Goal: Leave review/rating

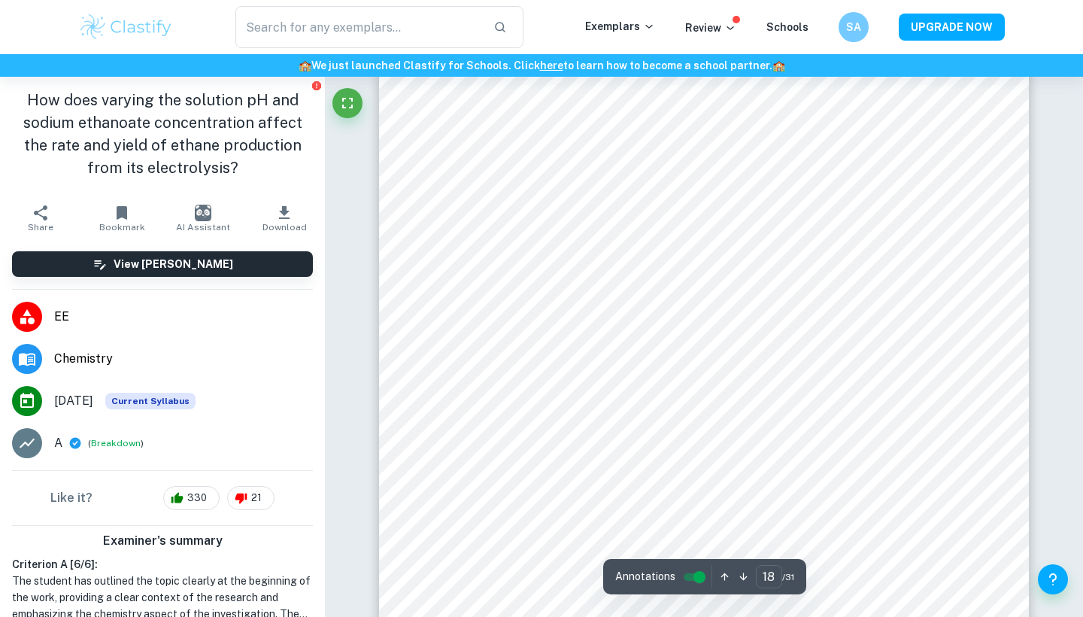
scroll to position [16246, 0]
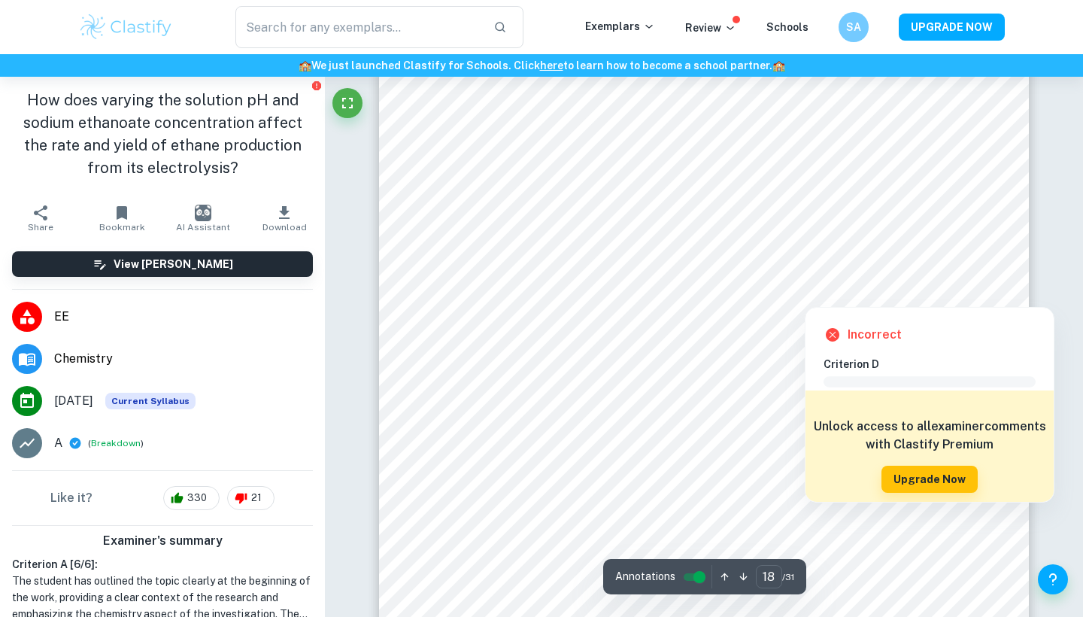
click at [978, 289] on div at bounding box center [977, 290] width 23 height 26
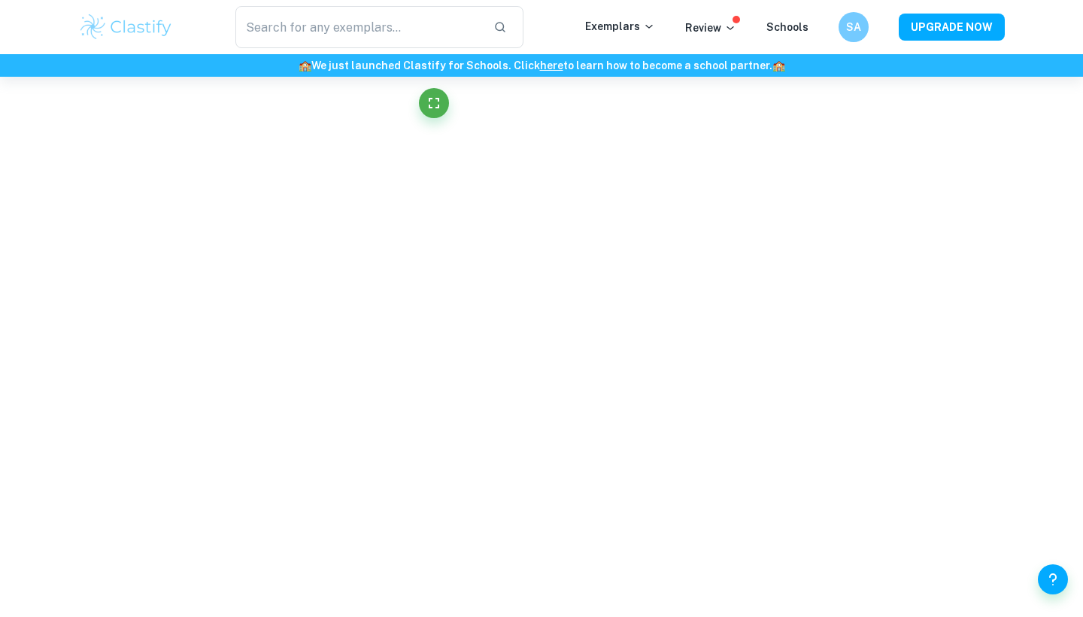
scroll to position [4084, 0]
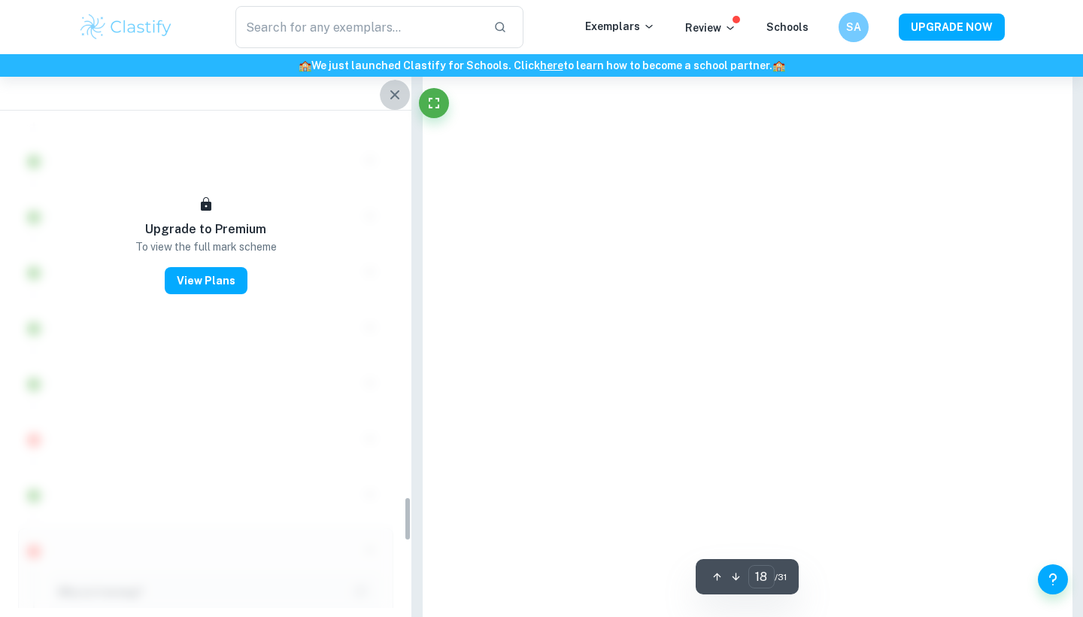
click at [398, 93] on icon "button" at bounding box center [395, 95] width 18 height 18
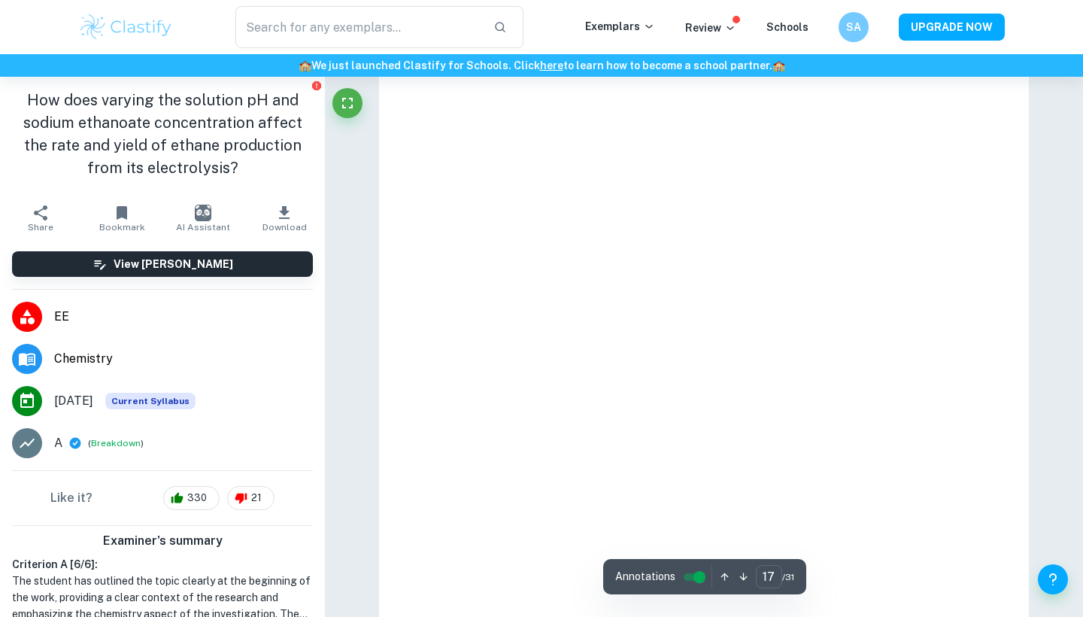
type input "18"
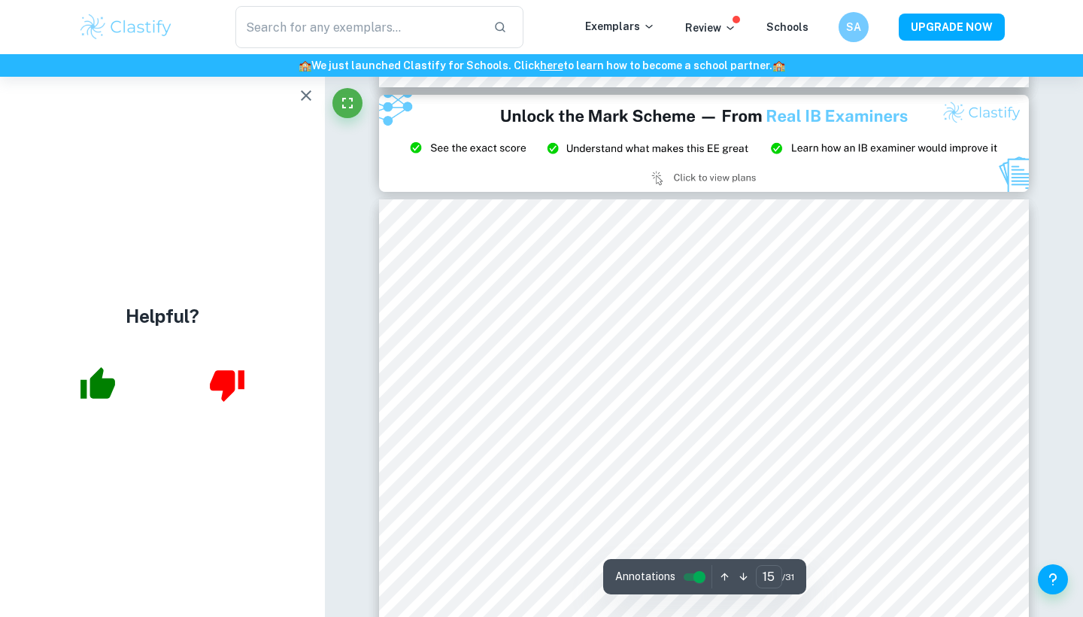
scroll to position [13368, 1]
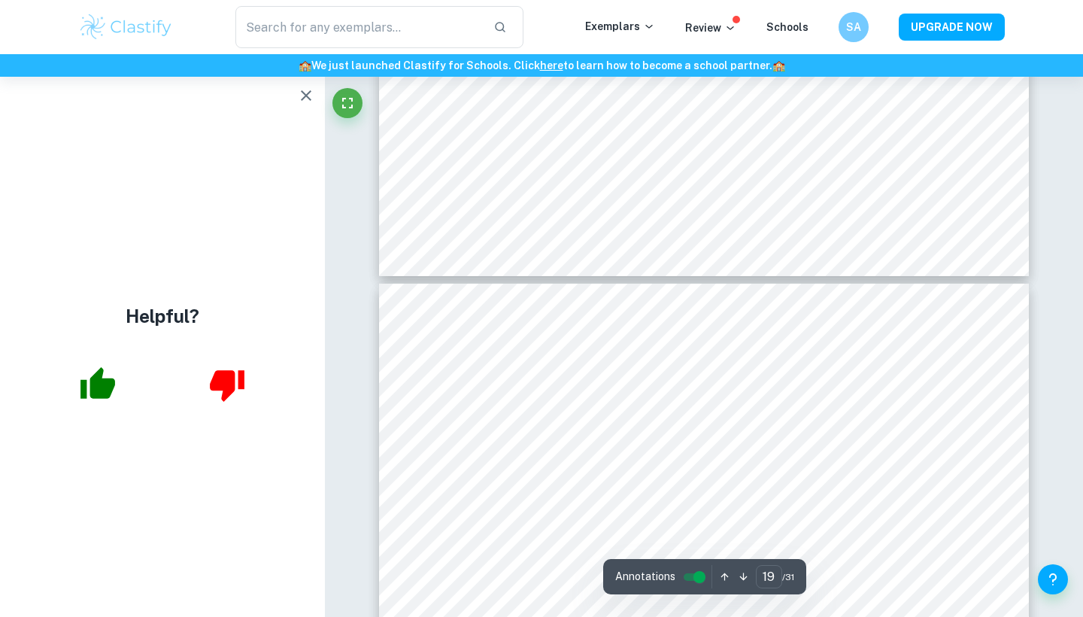
type input "18"
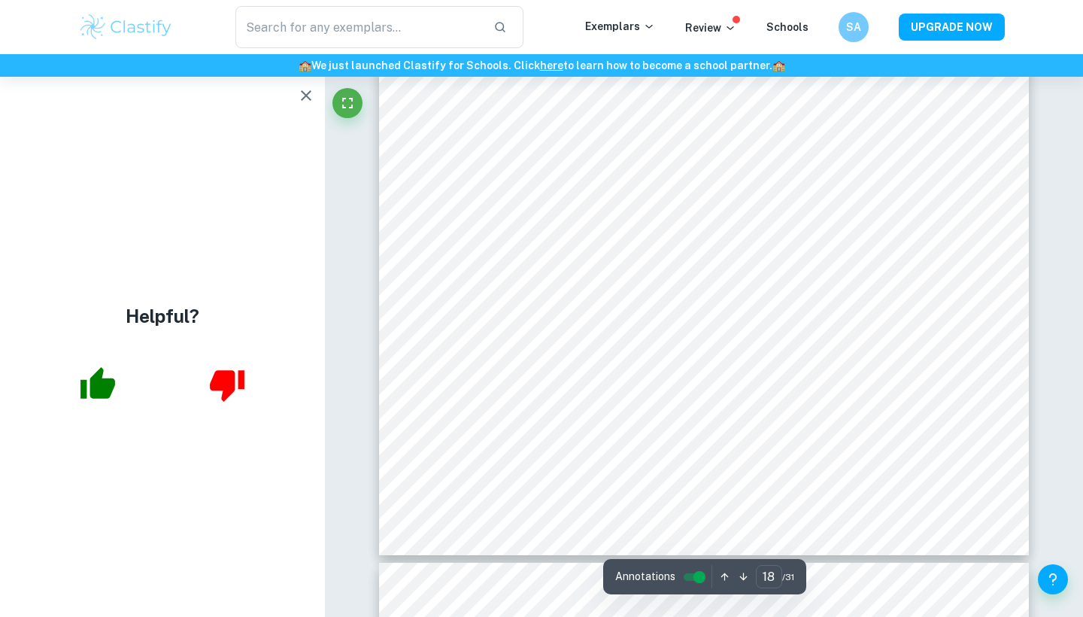
scroll to position [16622, 0]
